Goal: Find specific page/section: Find specific page/section

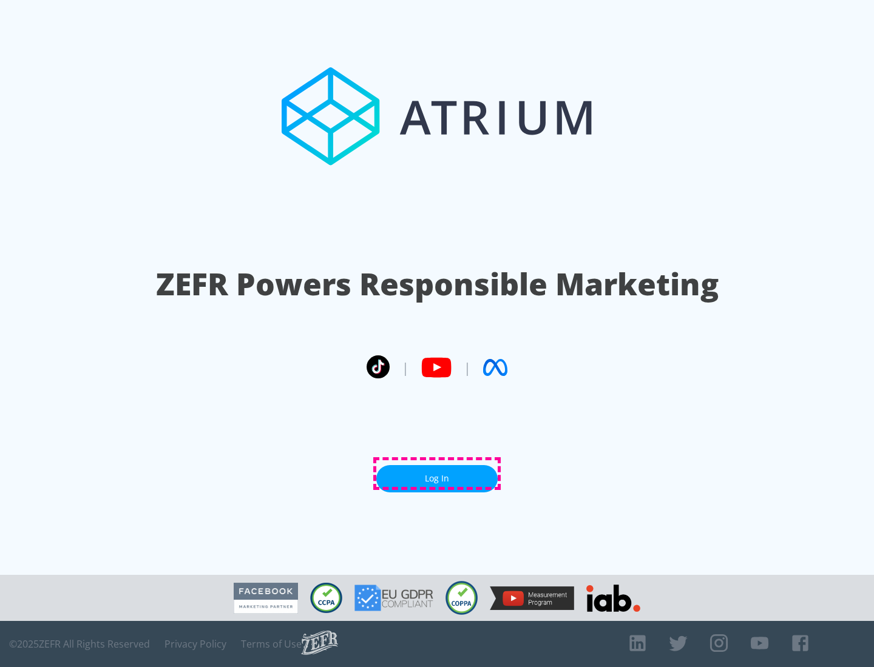
click at [437, 474] on link "Log In" at bounding box center [436, 478] width 121 height 27
